Goal: Information Seeking & Learning: Learn about a topic

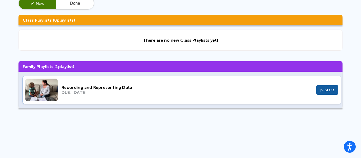
scroll to position [42, 0]
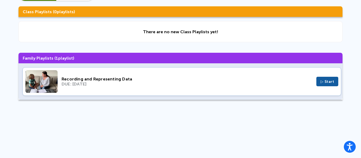
click at [52, 82] on img at bounding box center [41, 81] width 32 height 23
click at [320, 82] on button "▷ Start" at bounding box center [327, 82] width 22 height 10
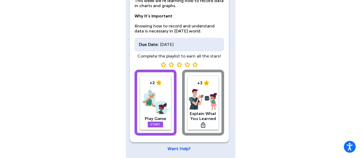
scroll to position [72, 0]
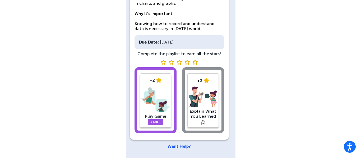
click at [147, 122] on div "+2 Play Game Start" at bounding box center [155, 100] width 31 height 54
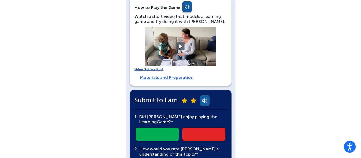
scroll to position [106, 0]
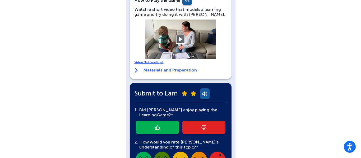
click at [182, 40] on button at bounding box center [180, 39] width 9 height 9
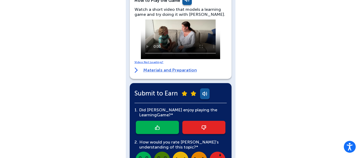
click at [257, 73] on div "[PERSON_NAME] English Back Play Game Optional: Warm-Up Activity Ask Adonis if t…" at bounding box center [180, 73] width 361 height 358
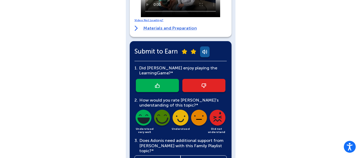
scroll to position [131, 0]
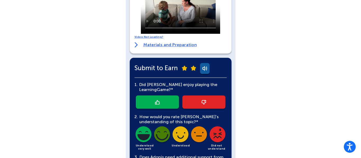
click at [148, 103] on link at bounding box center [157, 102] width 43 height 13
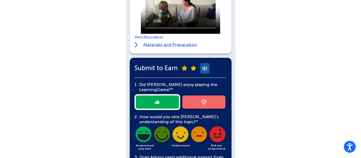
click at [160, 132] on img at bounding box center [162, 136] width 18 height 18
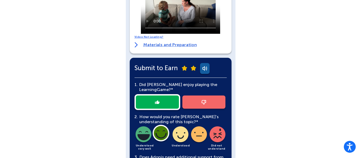
click at [248, 130] on div "[PERSON_NAME] English Back Play Game Optional: Warm-Up Activity Ask Adonis if t…" at bounding box center [180, 48] width 361 height 358
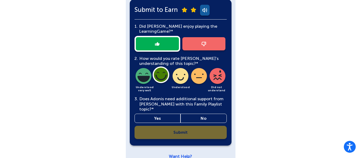
scroll to position [195, 0]
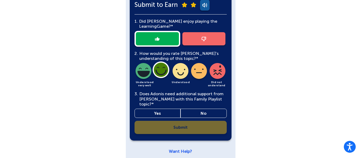
click at [198, 109] on link "No" at bounding box center [204, 113] width 46 height 9
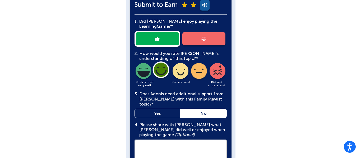
click at [179, 146] on textarea at bounding box center [181, 160] width 92 height 40
type textarea "**********"
click at [247, 136] on div "**********" at bounding box center [180, 15] width 361 height 421
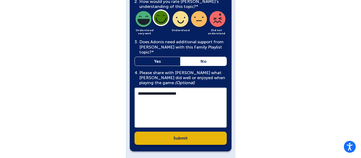
scroll to position [247, 0]
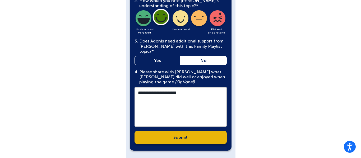
click at [197, 134] on link "Submit" at bounding box center [181, 137] width 92 height 13
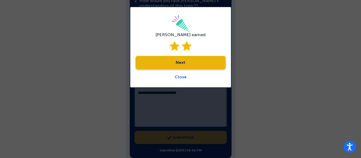
click at [197, 64] on link "Next" at bounding box center [181, 62] width 90 height 13
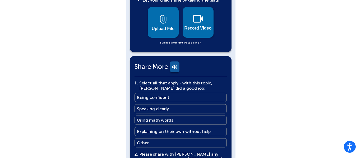
scroll to position [285, 0]
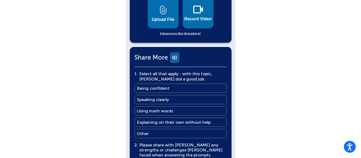
click at [187, 84] on link "Being confident Being confident" at bounding box center [181, 88] width 92 height 9
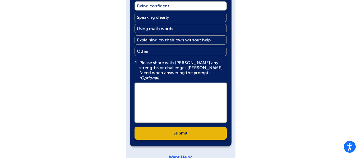
scroll to position [369, 0]
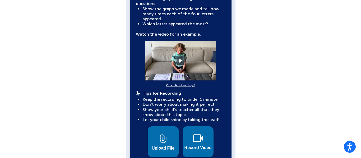
scroll to position [157, 0]
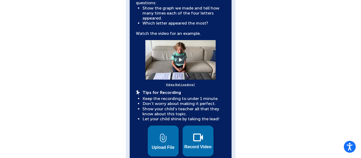
click at [0, 92] on div "[PERSON_NAME] English Back Explain What You Learned More You Know: Why Videos? …" at bounding box center [180, 111] width 361 height 537
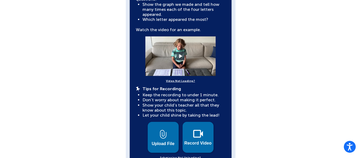
scroll to position [160, 0]
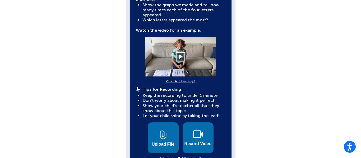
click at [176, 54] on button at bounding box center [180, 56] width 9 height 9
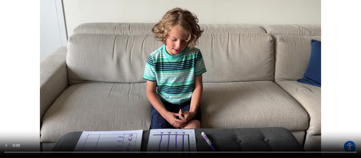
scroll to position [97, 0]
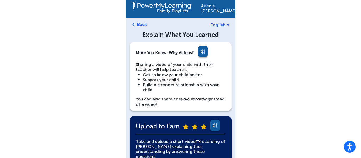
scroll to position [0, 0]
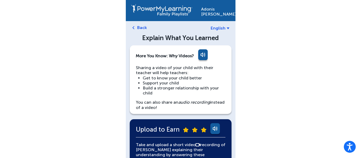
click at [146, 28] on link "Back" at bounding box center [142, 27] width 10 height 5
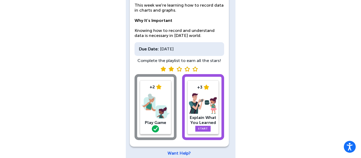
scroll to position [72, 0]
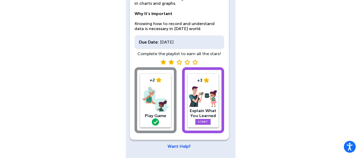
click at [210, 86] on img at bounding box center [203, 96] width 28 height 21
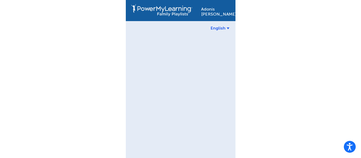
click at [210, 86] on div "[PERSON_NAME] English Back" at bounding box center [181, 79] width 110 height 158
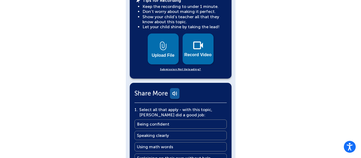
scroll to position [233, 0]
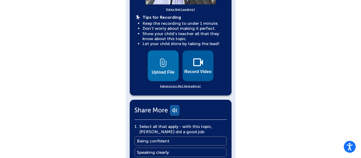
click at [206, 52] on button "Record Video" at bounding box center [198, 65] width 31 height 31
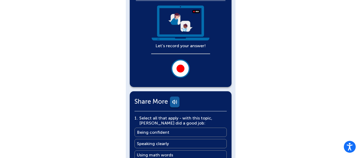
scroll to position [138, 0]
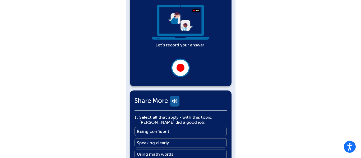
click at [182, 67] on div at bounding box center [181, 68] width 8 height 8
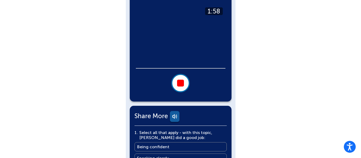
click at [182, 80] on div at bounding box center [180, 83] width 7 height 7
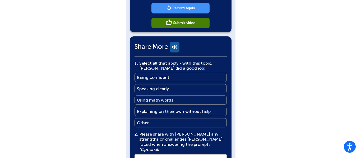
scroll to position [142, 0]
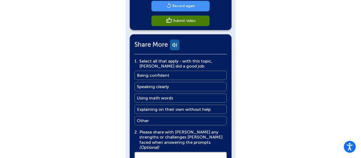
click at [0, 112] on div "[PERSON_NAME] English Back Explain What You Learned More You Know: Why Videos? …" at bounding box center [180, 48] width 361 height 380
click at [189, 5] on main "Record again" at bounding box center [183, 5] width 23 height 5
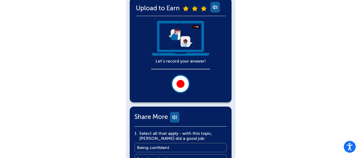
scroll to position [111, 0]
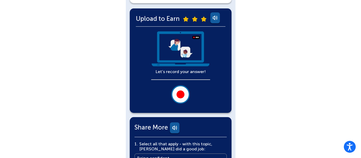
click at [183, 91] on button at bounding box center [180, 94] width 19 height 19
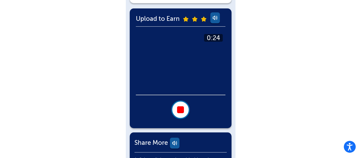
click at [185, 106] on button at bounding box center [180, 110] width 19 height 19
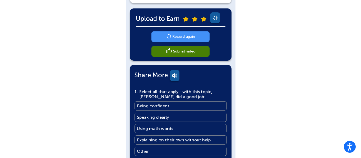
click at [170, 109] on link "Being confident Being confident" at bounding box center [181, 106] width 92 height 9
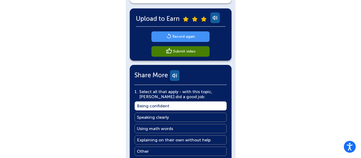
click at [185, 112] on ul "Being confident Being confident Speaking clearly Speaking clearly Using math wo…" at bounding box center [181, 129] width 92 height 55
click at [177, 119] on link "Speaking clearly Speaking clearly" at bounding box center [181, 117] width 92 height 9
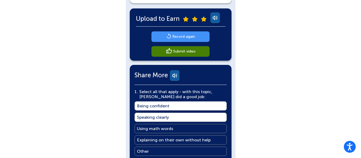
click at [176, 126] on link "Using math words Using math words" at bounding box center [181, 128] width 92 height 9
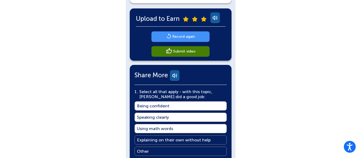
click at [180, 138] on main "Explaining on their own without help" at bounding box center [174, 140] width 74 height 5
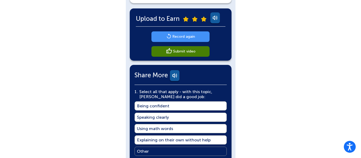
click at [262, 115] on div "[PERSON_NAME] English Back Explain What You Learned More You Know: Why Videos? …" at bounding box center [180, 79] width 361 height 380
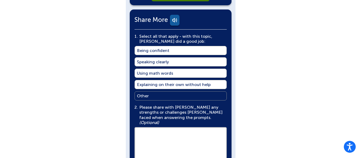
scroll to position [206, 0]
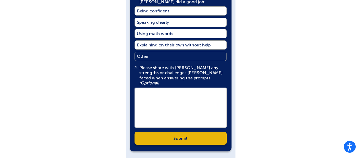
click at [195, 95] on textarea at bounding box center [181, 108] width 92 height 40
type textarea "**********"
click at [184, 135] on link "Submit" at bounding box center [181, 138] width 92 height 13
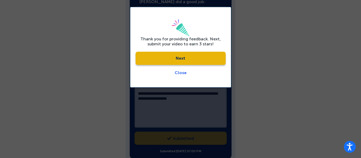
click at [186, 62] on link "Next" at bounding box center [181, 58] width 90 height 13
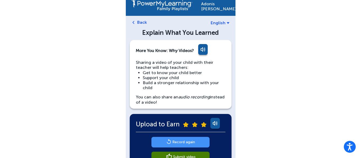
scroll to position [0, 0]
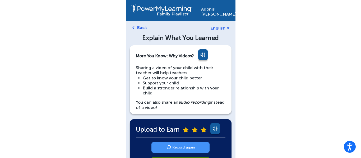
click at [136, 26] on div "Back" at bounding box center [179, 27] width 99 height 5
click at [142, 25] on link "Back" at bounding box center [142, 27] width 10 height 5
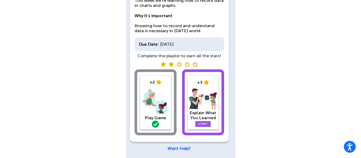
scroll to position [72, 0]
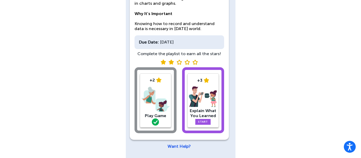
click at [207, 125] on div "+3 Explain What You Learned Start" at bounding box center [202, 100] width 31 height 54
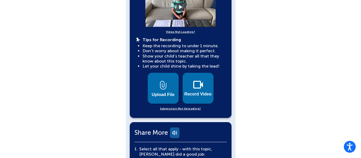
scroll to position [218, 0]
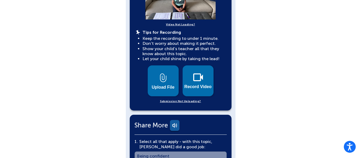
click at [188, 99] on link "Submission Not Uploading?" at bounding box center [180, 101] width 41 height 5
click at [265, 38] on div "[PERSON_NAME] English Back Explain What You Learned More You Know: Why Videos? …" at bounding box center [180, 54] width 361 height 545
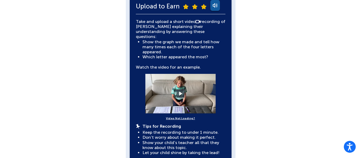
scroll to position [122, 0]
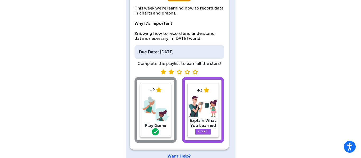
scroll to position [72, 0]
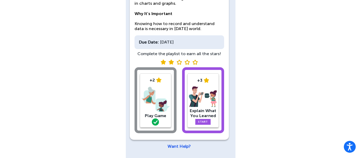
click at [205, 121] on link "Start" at bounding box center [202, 122] width 15 height 6
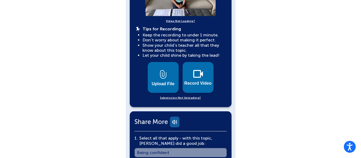
scroll to position [222, 0]
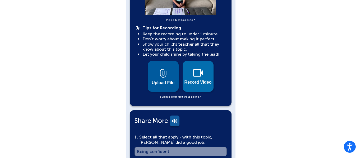
click at [172, 81] on span "Upload File" at bounding box center [163, 83] width 23 height 5
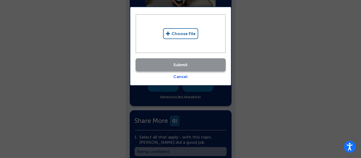
click at [184, 80] on div "Choose File Submit Cancel" at bounding box center [181, 46] width 102 height 79
click at [185, 77] on link "Cancel" at bounding box center [180, 76] width 14 height 5
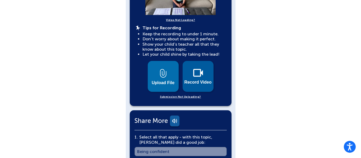
click at [193, 80] on span "Record Video" at bounding box center [198, 82] width 27 height 5
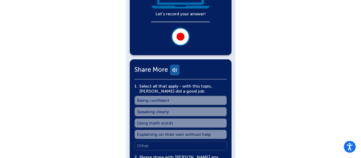
scroll to position [171, 0]
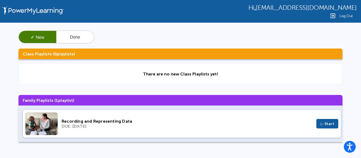
click at [331, 123] on span "▷ Start" at bounding box center [328, 124] width 14 height 4
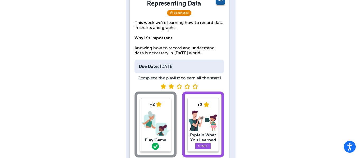
scroll to position [72, 0]
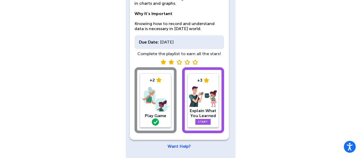
click at [206, 121] on link "Start" at bounding box center [202, 122] width 15 height 6
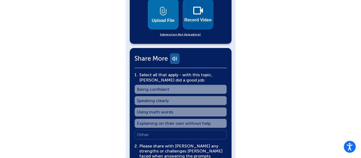
scroll to position [285, 0]
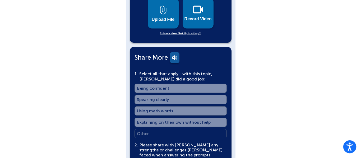
click at [353, 147] on button "Open accessiBe: accessibility options, statement and help" at bounding box center [349, 147] width 13 height 13
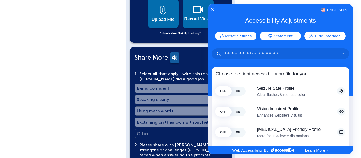
click at [215, 9] on div "English" at bounding box center [280, 10] width 145 height 7
click at [213, 10] on icon "Close Accessibility Interface" at bounding box center [213, 10] width 4 height 4
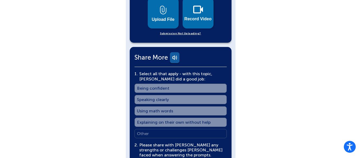
click at [177, 31] on link "Submission Not Uploading?" at bounding box center [180, 33] width 41 height 5
